Goal: Task Accomplishment & Management: Use online tool/utility

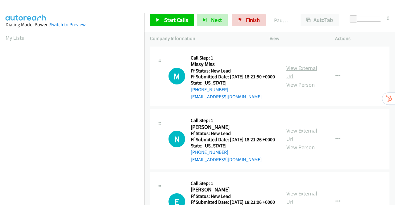
click at [301, 72] on link "View External Url" at bounding box center [301, 71] width 31 height 15
click at [305, 140] on link "View External Url" at bounding box center [301, 134] width 31 height 15
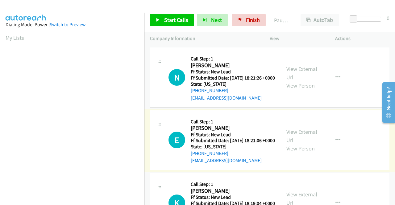
click at [302, 144] on link "View External Url" at bounding box center [301, 135] width 31 height 15
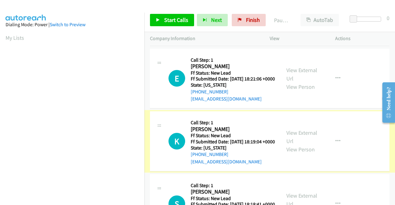
click at [303, 145] on link "View External Url" at bounding box center [301, 136] width 31 height 15
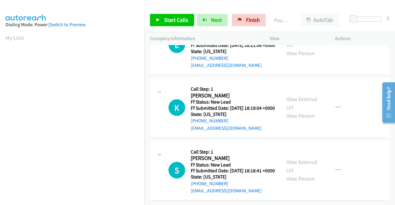
scroll to position [191, 0]
click at [297, 158] on link "View External Url" at bounding box center [301, 165] width 31 height 15
click at [171, 19] on span "Start Calls" at bounding box center [176, 19] width 24 height 7
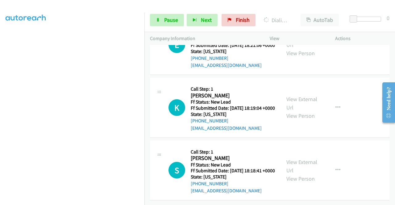
scroll to position [141, 0]
click at [169, 13] on div "Start Calls Pause Next Finish Dialing Missy Miss AutoTab AutoTab 0" at bounding box center [269, 20] width 250 height 24
click at [168, 19] on span "Pause" at bounding box center [171, 19] width 14 height 7
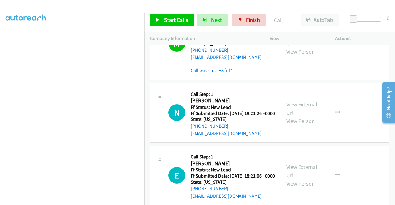
scroll to position [62, 0]
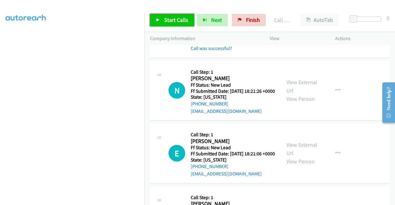
click at [175, 16] on span "Start Calls" at bounding box center [176, 19] width 24 height 7
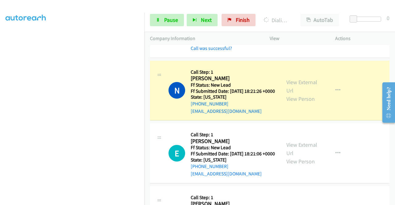
click at [107, 199] on section at bounding box center [72, 58] width 133 height 295
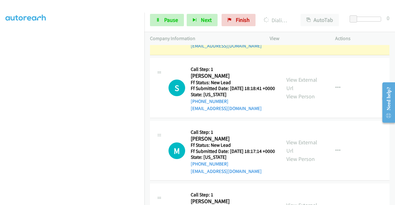
scroll to position [371, 0]
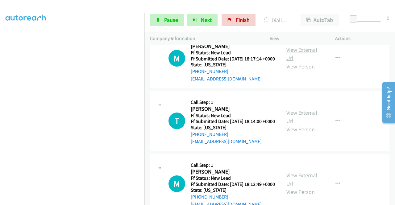
click at [311, 62] on link "View External Url" at bounding box center [301, 53] width 31 height 15
click at [295, 125] on link "View External Url" at bounding box center [301, 116] width 31 height 15
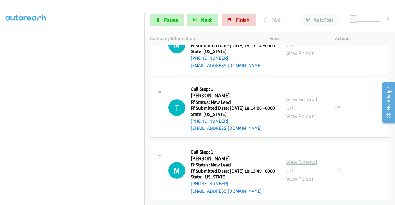
click at [301, 158] on link "View External Url" at bounding box center [301, 165] width 31 height 15
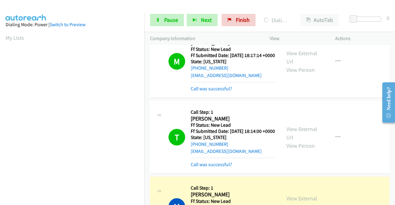
scroll to position [141, 0]
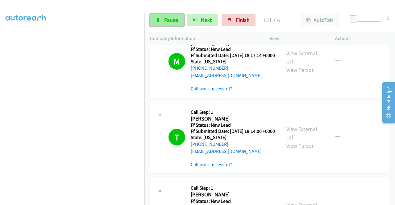
click at [161, 24] on link "Pause" at bounding box center [167, 20] width 34 height 12
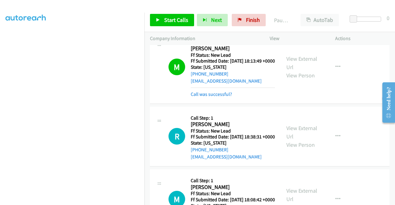
scroll to position [617, 0]
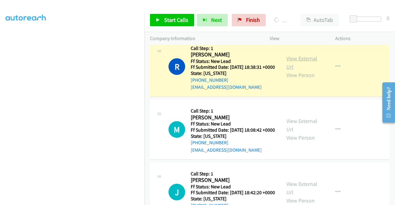
click at [295, 70] on link "View External Url" at bounding box center [301, 62] width 31 height 15
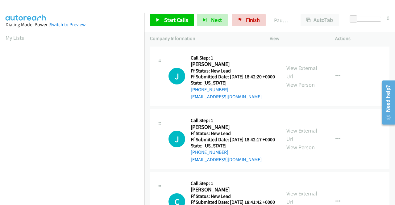
scroll to position [141, 0]
drag, startPoint x: 254, startPoint y: 19, endPoint x: 220, endPoint y: 70, distance: 61.2
click at [253, 20] on span "Finish" at bounding box center [253, 19] width 14 height 7
